Goal: Find contact information: Find contact information

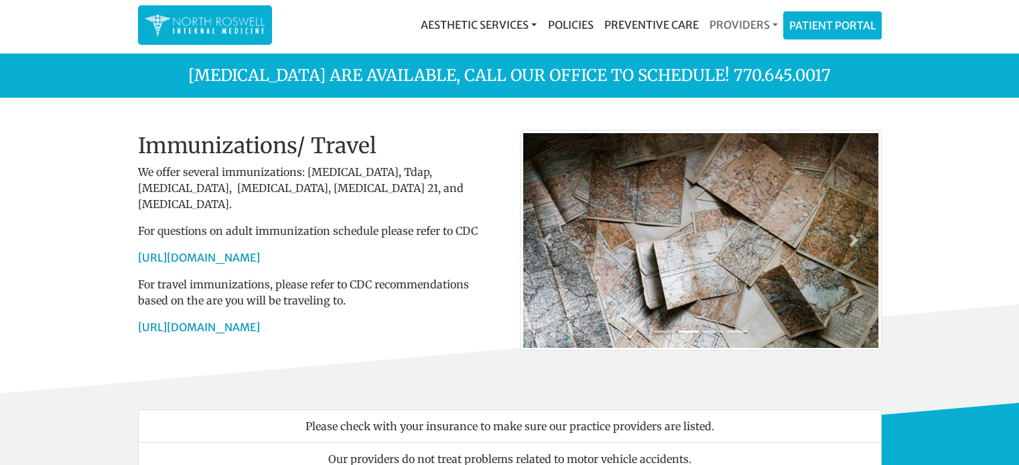
click at [773, 23] on link "Providers" at bounding box center [742, 24] width 79 height 27
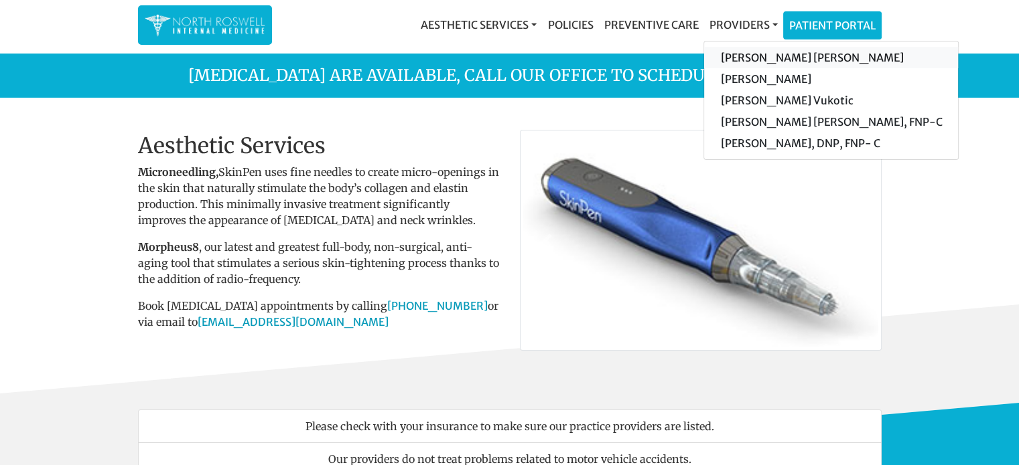
click at [820, 60] on link "[PERSON_NAME] [PERSON_NAME]" at bounding box center [831, 57] width 254 height 21
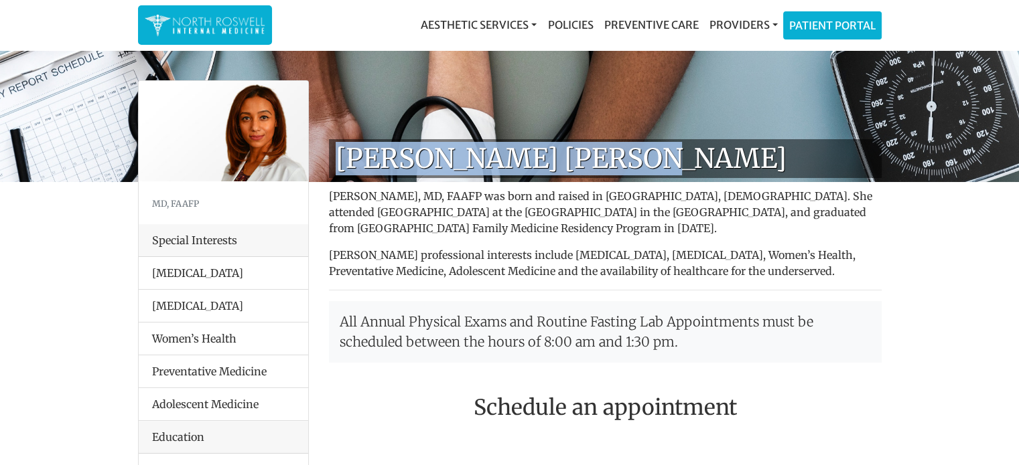
drag, startPoint x: 614, startPoint y: 159, endPoint x: 340, endPoint y: 163, distance: 274.0
click at [340, 163] on h1 "[PERSON_NAME] [PERSON_NAME]" at bounding box center [605, 158] width 553 height 39
copy h1 "[PERSON_NAME] [PERSON_NAME]"
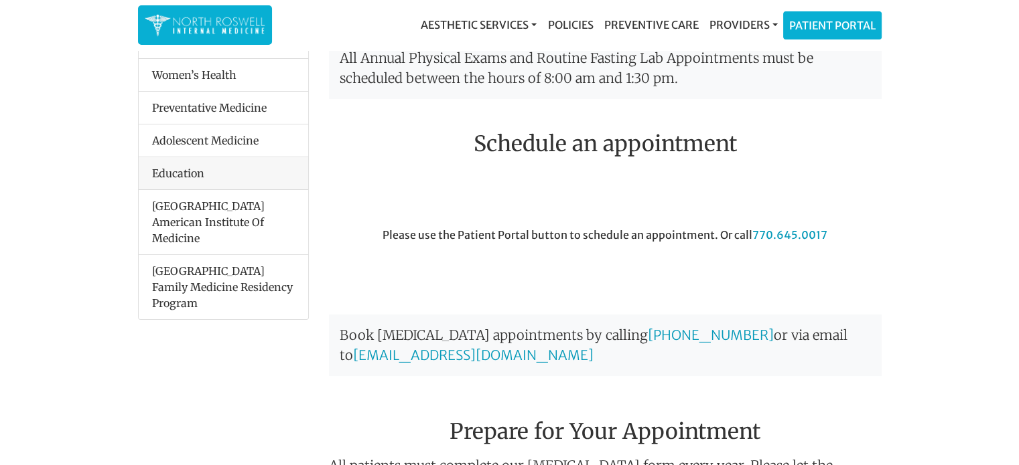
scroll to position [265, 0]
drag, startPoint x: 826, startPoint y: 234, endPoint x: 751, endPoint y: 235, distance: 74.4
click at [751, 235] on div "Please use the Patient Portal button to schedule an appointment. Or call [PHONE…" at bounding box center [605, 263] width 573 height 75
copy link "770.645.0017"
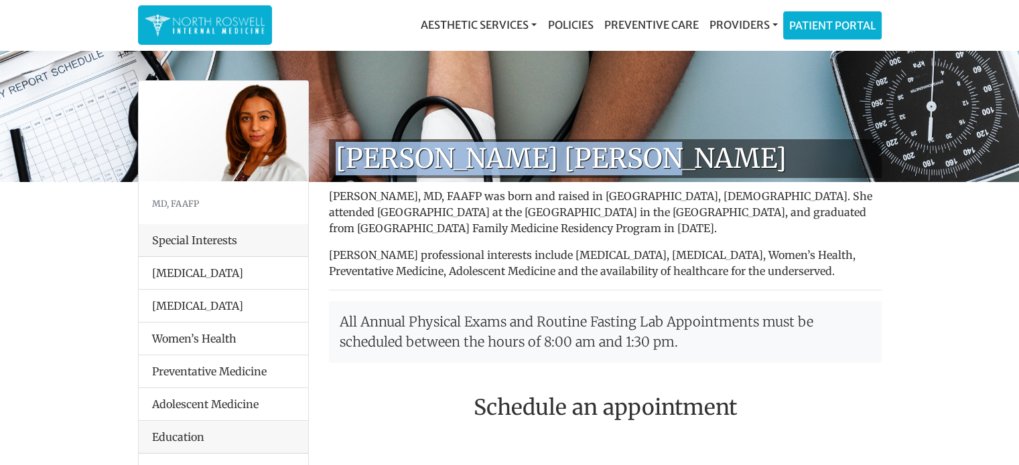
drag, startPoint x: 616, startPoint y: 163, endPoint x: 339, endPoint y: 153, distance: 277.5
click at [339, 153] on h1 "[PERSON_NAME] [PERSON_NAME]" at bounding box center [605, 158] width 553 height 39
copy h1 "[PERSON_NAME] [PERSON_NAME]"
